Goal: Transaction & Acquisition: Subscribe to service/newsletter

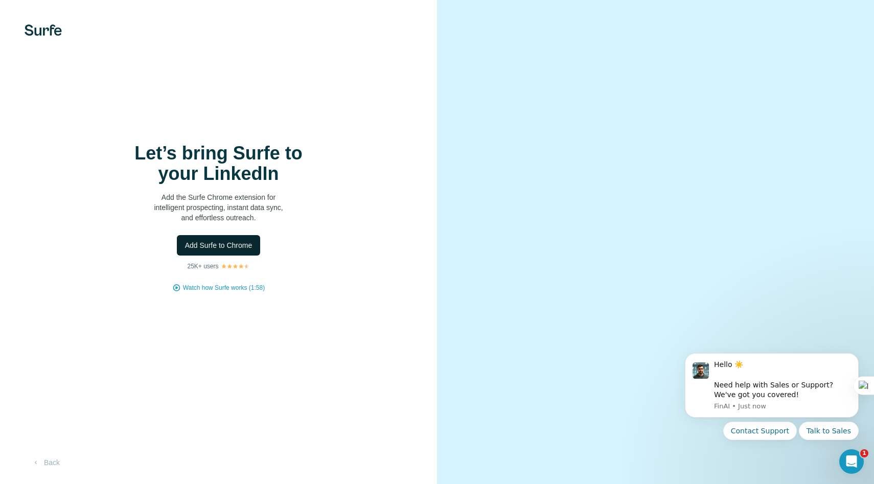
click at [246, 247] on span "Add Surfe to Chrome" at bounding box center [218, 245] width 67 height 10
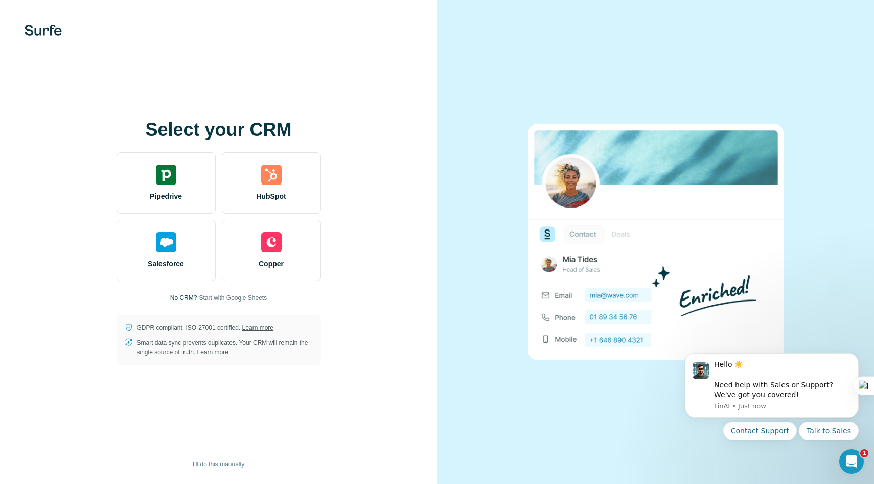
click at [244, 299] on span "Start with Google Sheets" at bounding box center [233, 297] width 68 height 9
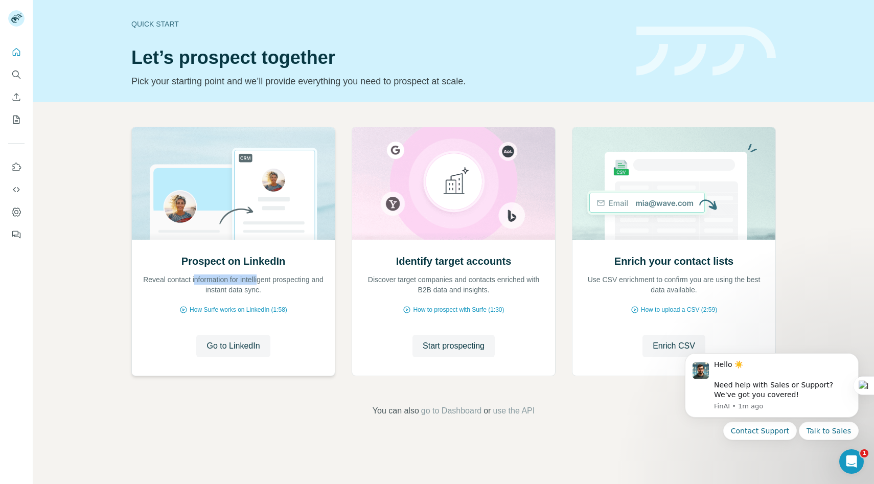
drag, startPoint x: 197, startPoint y: 283, endPoint x: 271, endPoint y: 284, distance: 74.6
click at [271, 283] on p "Reveal contact information for intelligent prospecting and instant data sync." at bounding box center [233, 284] width 182 height 20
click at [271, 284] on p "Reveal contact information for intelligent prospecting and instant data sync." at bounding box center [233, 284] width 182 height 20
click at [17, 74] on icon "Search" at bounding box center [16, 74] width 10 height 10
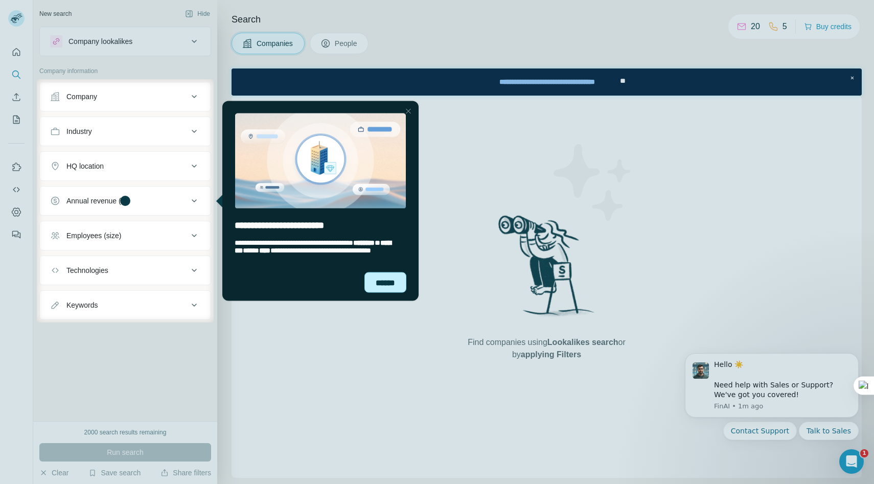
click at [387, 284] on div "******" at bounding box center [385, 282] width 42 height 20
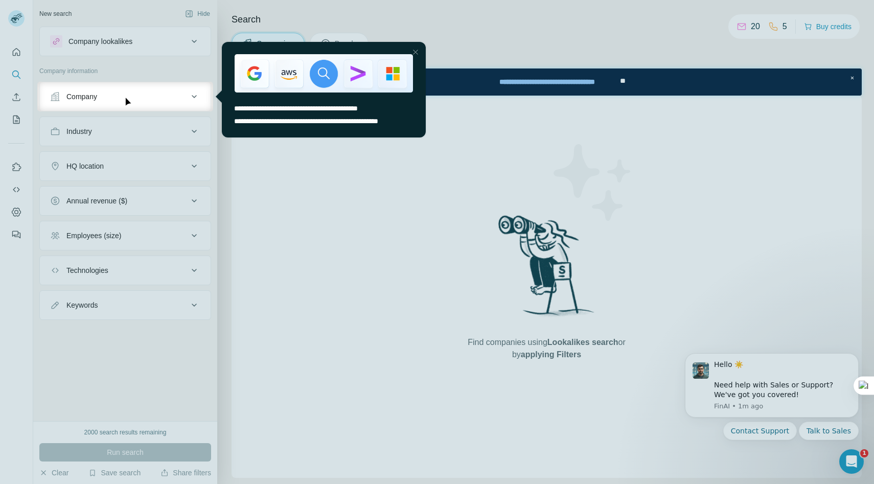
click at [413, 50] on div "Close Step" at bounding box center [415, 52] width 12 height 12
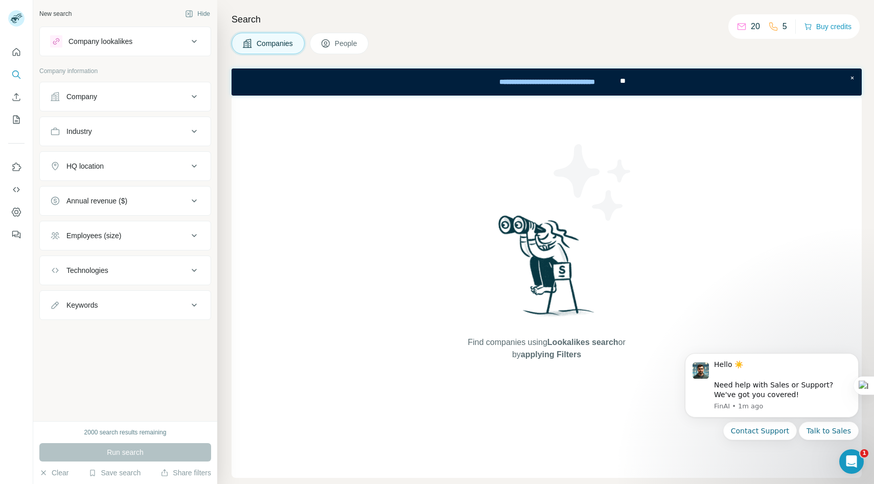
click at [96, 42] on div "Company lookalikes" at bounding box center [100, 41] width 64 height 10
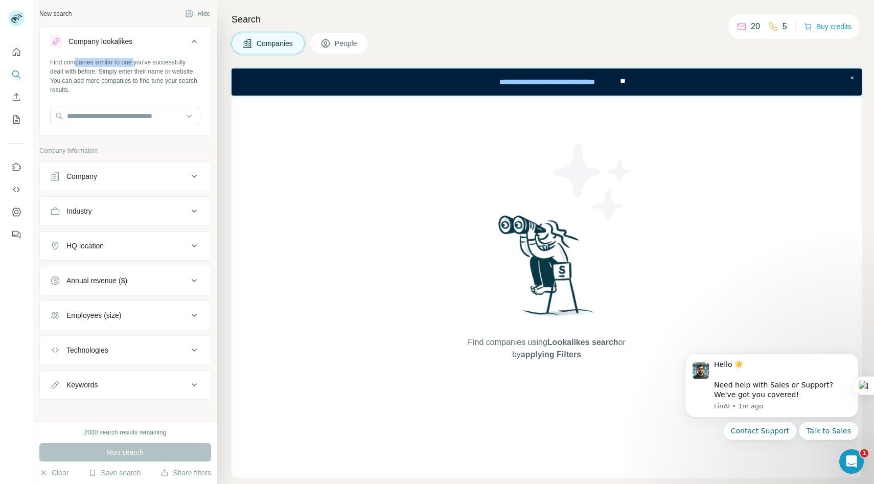
drag, startPoint x: 78, startPoint y: 63, endPoint x: 137, endPoint y: 62, distance: 59.3
click at [137, 62] on div "Find companies similar to one you've successfully dealt with before. Simply ent…" at bounding box center [125, 76] width 150 height 37
drag, startPoint x: 72, startPoint y: 72, endPoint x: 95, endPoint y: 72, distance: 23.0
click at [95, 72] on div "Find companies similar to one you've successfully dealt with before. Simply ent…" at bounding box center [125, 76] width 150 height 37
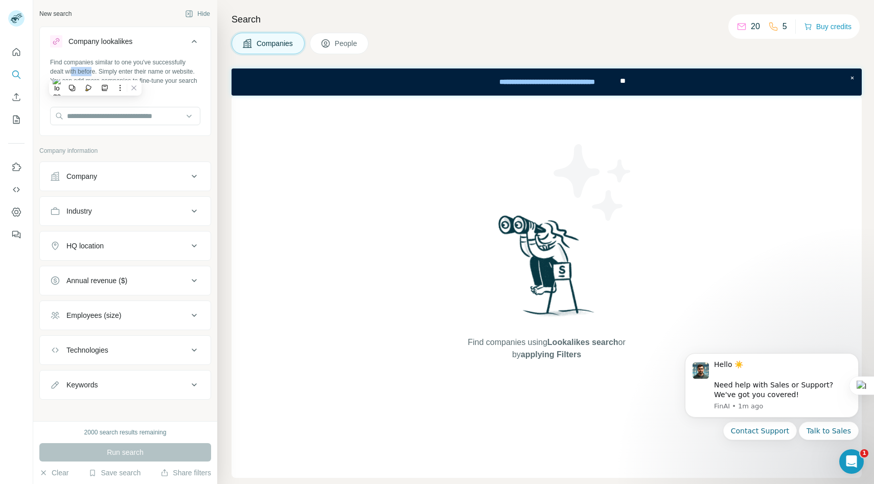
click at [95, 72] on div "Find companies similar to one you've successfully dealt with before. Simply ent…" at bounding box center [125, 76] width 150 height 37
drag, startPoint x: 106, startPoint y: 76, endPoint x: 133, endPoint y: 76, distance: 27.1
click at [133, 76] on div "Find companies similar to one you've successfully dealt with before. Simply ent…" at bounding box center [125, 76] width 150 height 37
click at [15, 55] on icon "Quick start" at bounding box center [17, 52] width 8 height 8
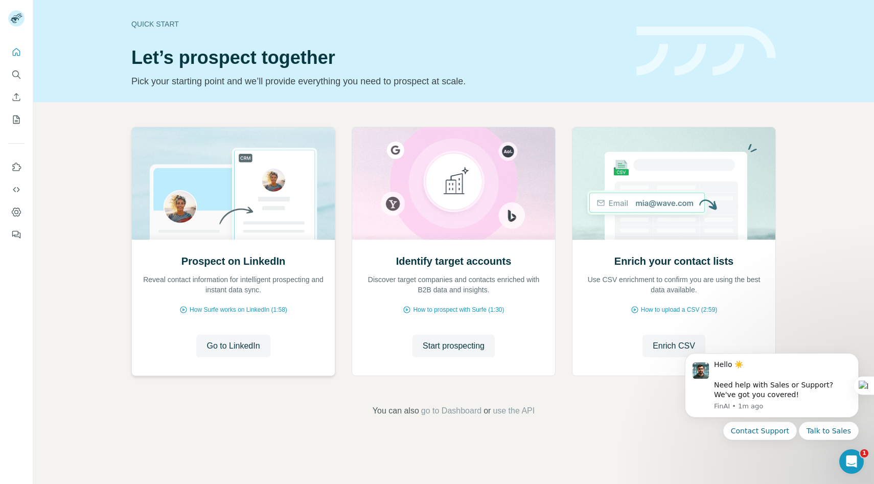
drag, startPoint x: 248, startPoint y: 262, endPoint x: 266, endPoint y: 262, distance: 18.4
click at [263, 262] on h2 "Prospect on LinkedIn" at bounding box center [233, 261] width 104 height 14
click at [266, 262] on h2 "Prospect on LinkedIn" at bounding box center [233, 261] width 104 height 14
drag, startPoint x: 217, startPoint y: 277, endPoint x: 285, endPoint y: 276, distance: 68.0
click at [285, 277] on p "Reveal contact information for intelligent prospecting and instant data sync." at bounding box center [233, 284] width 182 height 20
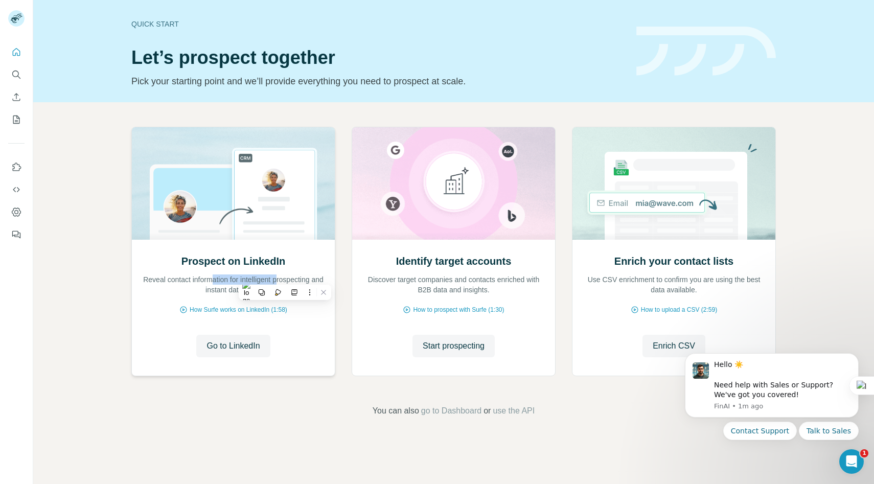
click at [285, 276] on p "Reveal contact information for intelligent prospecting and instant data sync." at bounding box center [233, 284] width 182 height 20
drag, startPoint x: 238, startPoint y: 291, endPoint x: 254, endPoint y: 291, distance: 16.9
click at [254, 291] on p "Reveal contact information for intelligent prospecting and instant data sync." at bounding box center [233, 284] width 182 height 20
drag, startPoint x: 255, startPoint y: 289, endPoint x: 274, endPoint y: 289, distance: 18.4
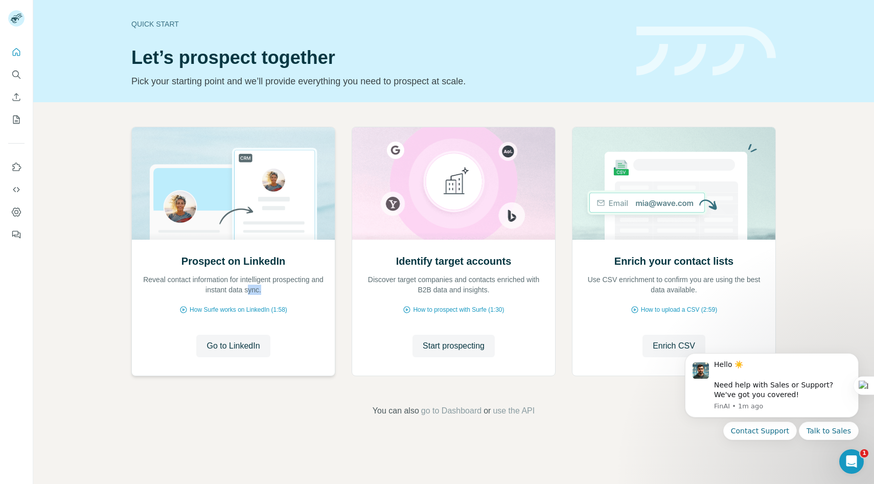
click at [274, 289] on p "Reveal contact information for intelligent prospecting and instant data sync." at bounding box center [233, 284] width 182 height 20
click at [239, 348] on span "Go to LinkedIn" at bounding box center [232, 346] width 53 height 12
